Goal: Information Seeking & Learning: Learn about a topic

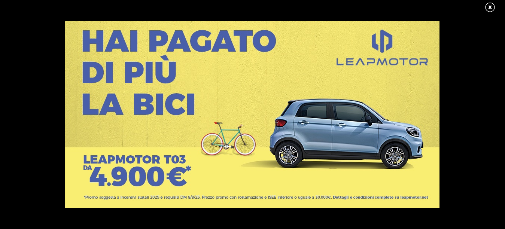
click at [490, 3] on link at bounding box center [494, 7] width 19 height 11
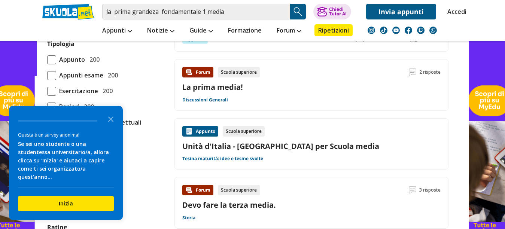
scroll to position [629, 0]
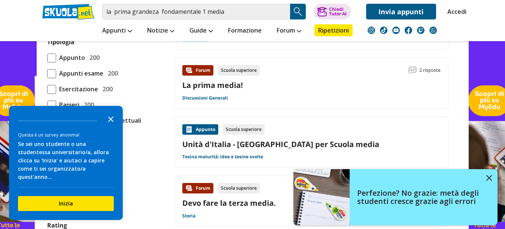
click at [111, 114] on icon "Close the survey" at bounding box center [110, 118] width 15 height 15
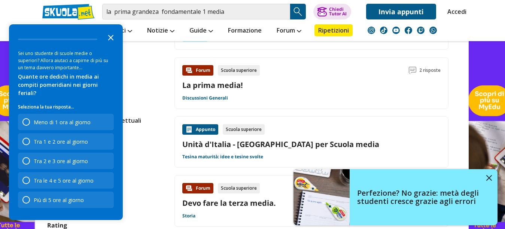
click at [114, 38] on icon "Close the survey" at bounding box center [110, 37] width 15 height 15
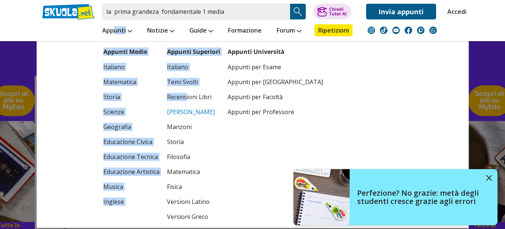
drag, startPoint x: 114, startPoint y: 38, endPoint x: 194, endPoint y: 109, distance: 107.2
click at [140, 41] on li "Appunti Appunti Medie Italiano Matematica Storia Scienze Geografia Educazione C…" at bounding box center [117, 30] width 45 height 22
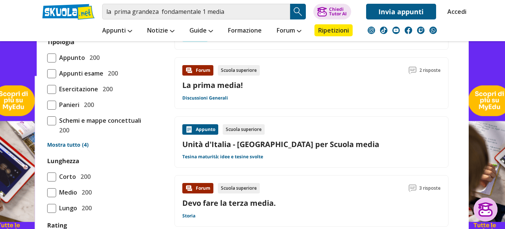
click at [493, 214] on div at bounding box center [486, 210] width 24 height 24
